Goal: Information Seeking & Learning: Learn about a topic

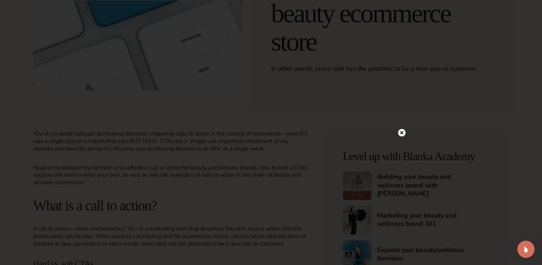
scroll to position [185, 0]
click at [402, 48] on circle at bounding box center [402, 51] width 8 height 8
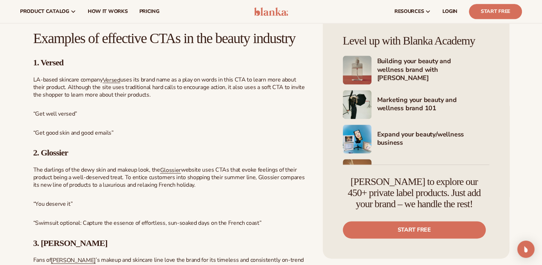
scroll to position [909, 0]
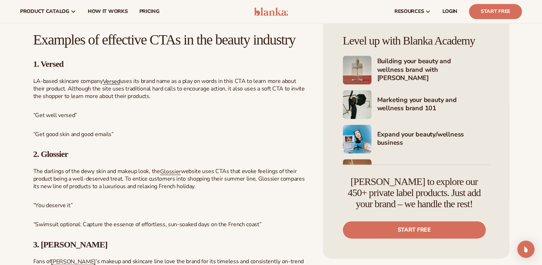
click at [113, 85] on span "Versed" at bounding box center [112, 81] width 18 height 8
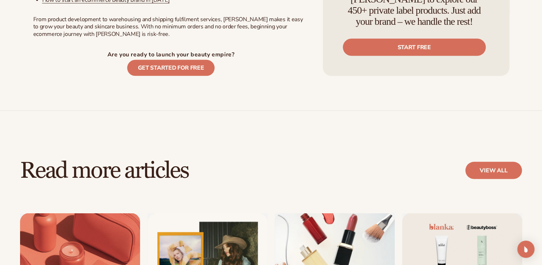
scroll to position [1467, 0]
